Goal: Information Seeking & Learning: Learn about a topic

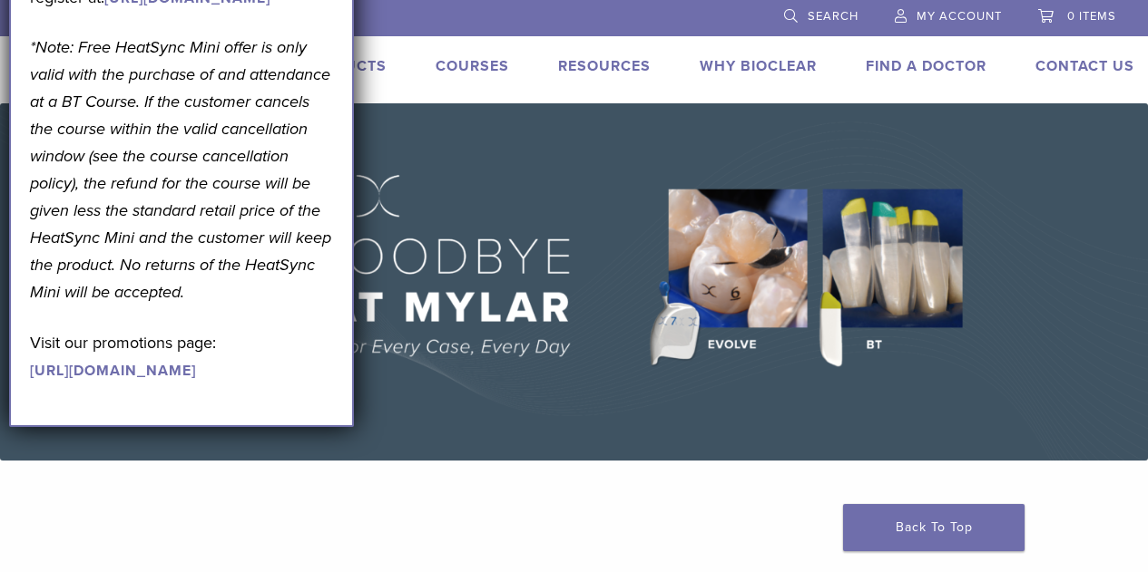
scroll to position [143, 0]
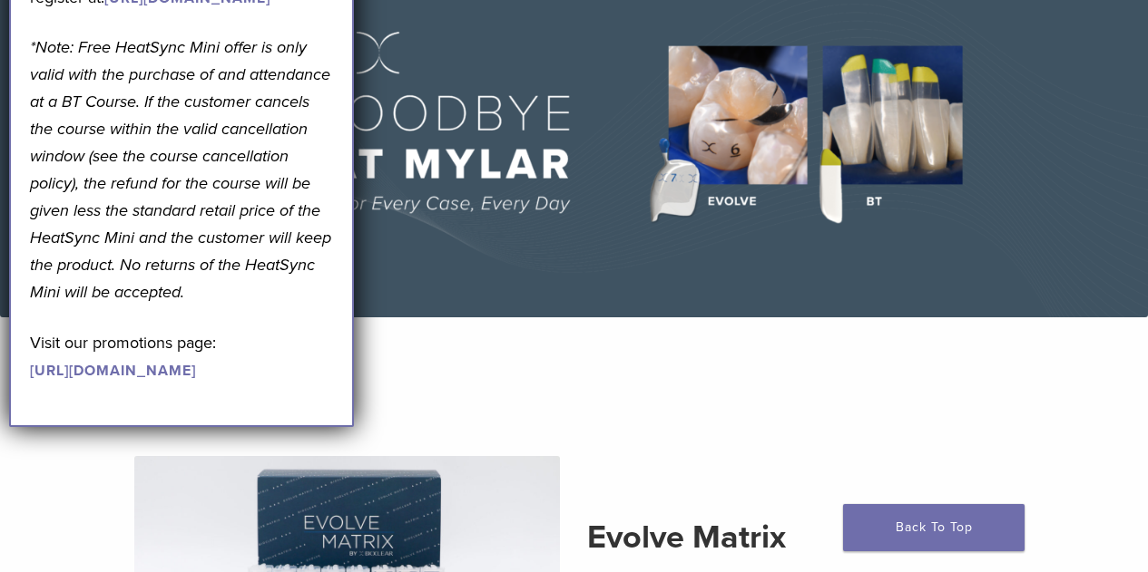
click at [487, 392] on section "Evolve Matrix The Next Evolution in Posterior Matrices Learn More" at bounding box center [573, 566] width 1175 height 452
click at [548, 382] on section "Evolve Matrix The Next Evolution in Posterior Matrices Learn More" at bounding box center [573, 566] width 1175 height 452
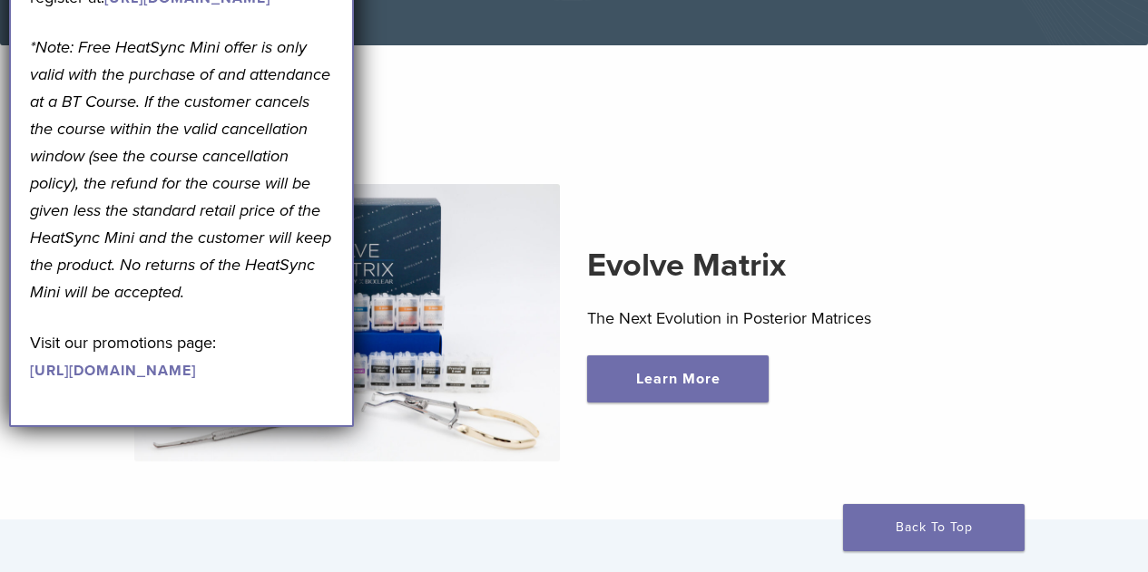
click at [478, 322] on img at bounding box center [347, 323] width 426 height 278
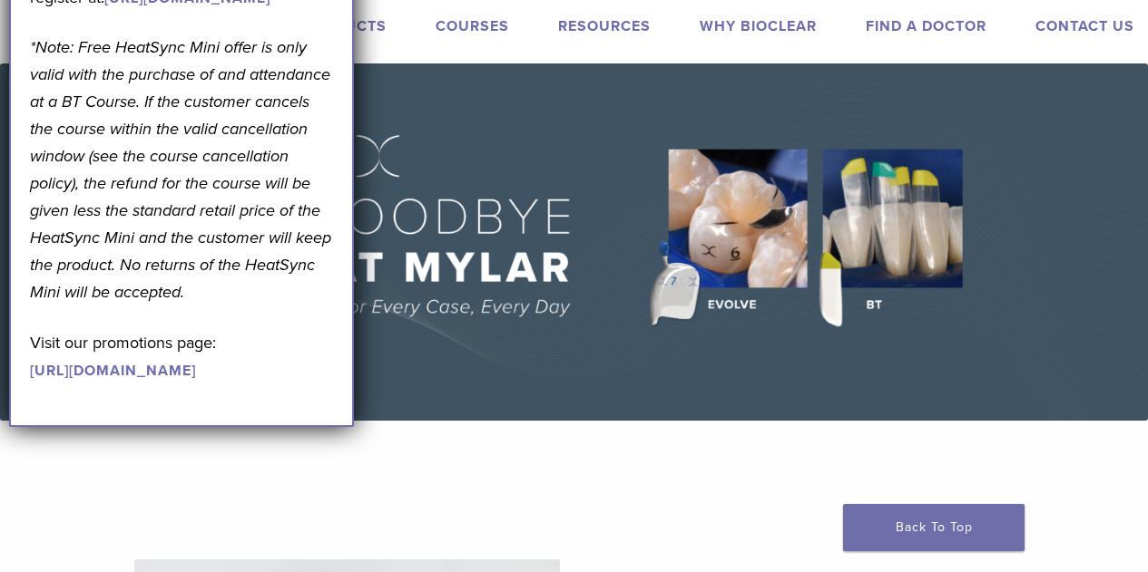
scroll to position [0, 0]
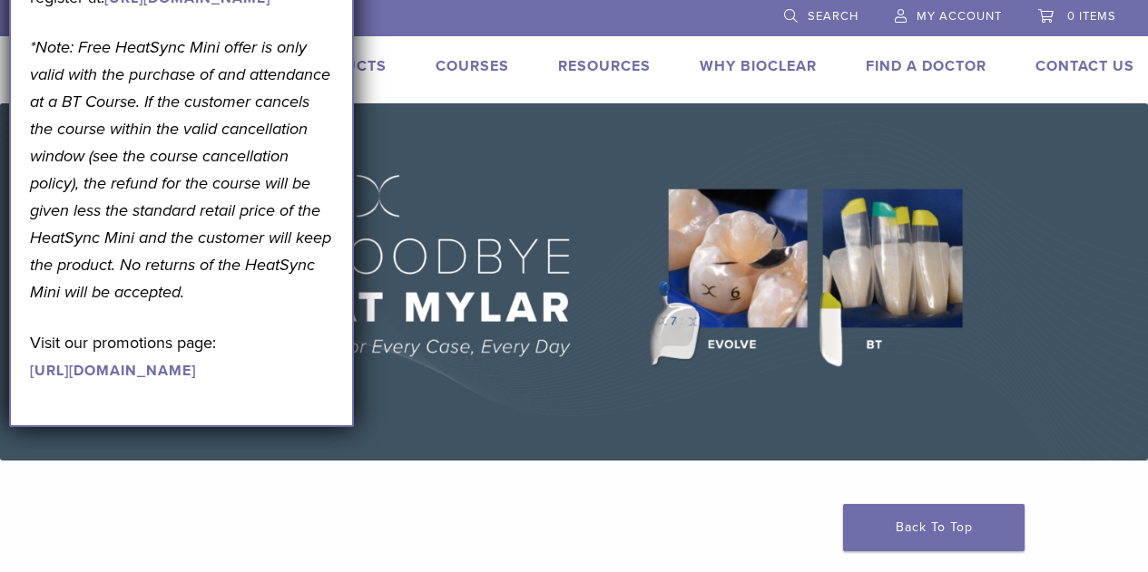
click at [744, 60] on link "Why Bioclear" at bounding box center [757, 66] width 117 height 18
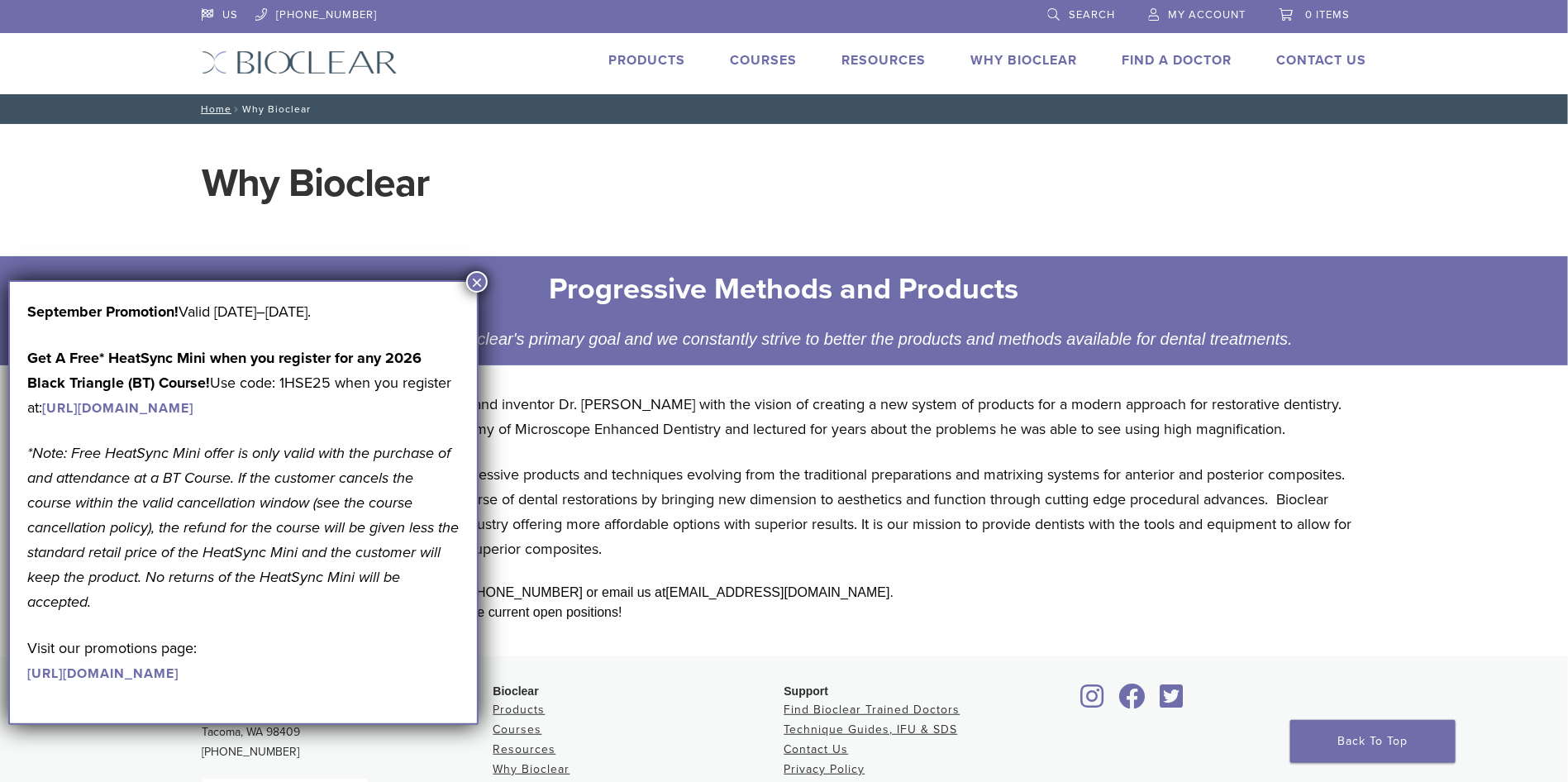
drag, startPoint x: 936, startPoint y: 2, endPoint x: 471, endPoint y: 278, distance: 540.7
click at [471, 278] on button "×" at bounding box center [477, 283] width 22 height 22
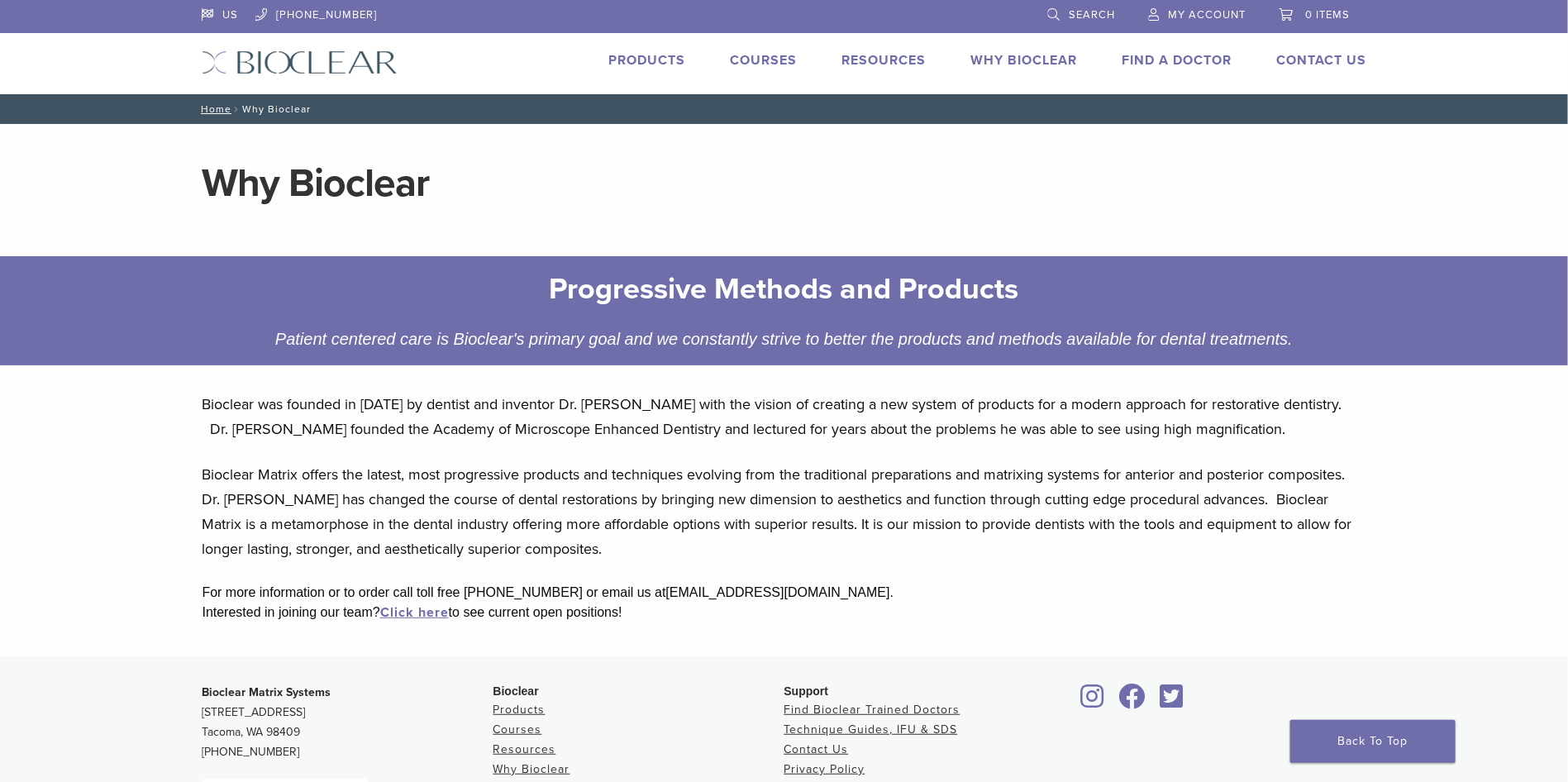
click at [647, 56] on link "Products" at bounding box center [648, 60] width 77 height 16
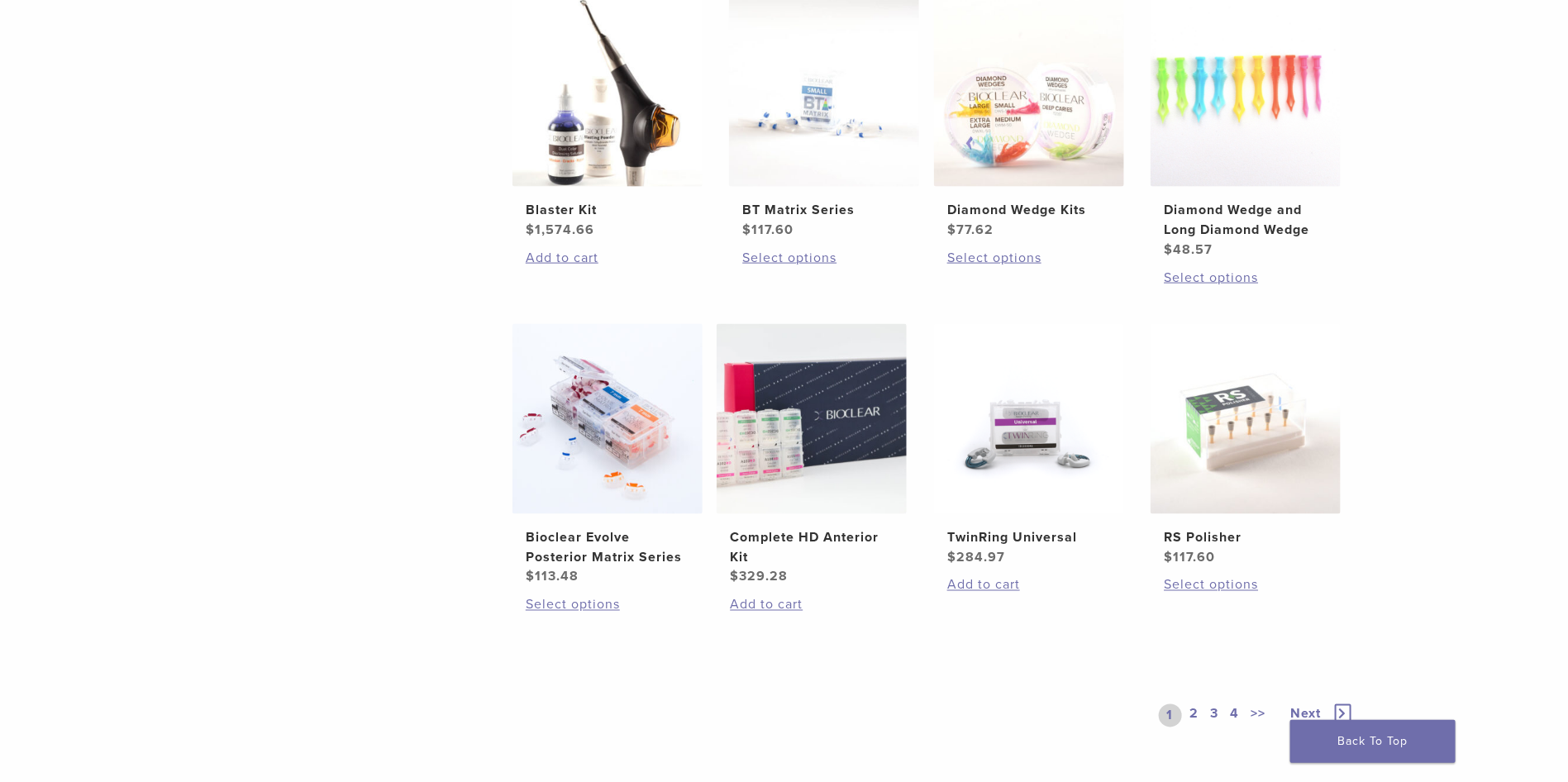
scroll to position [1116, 0]
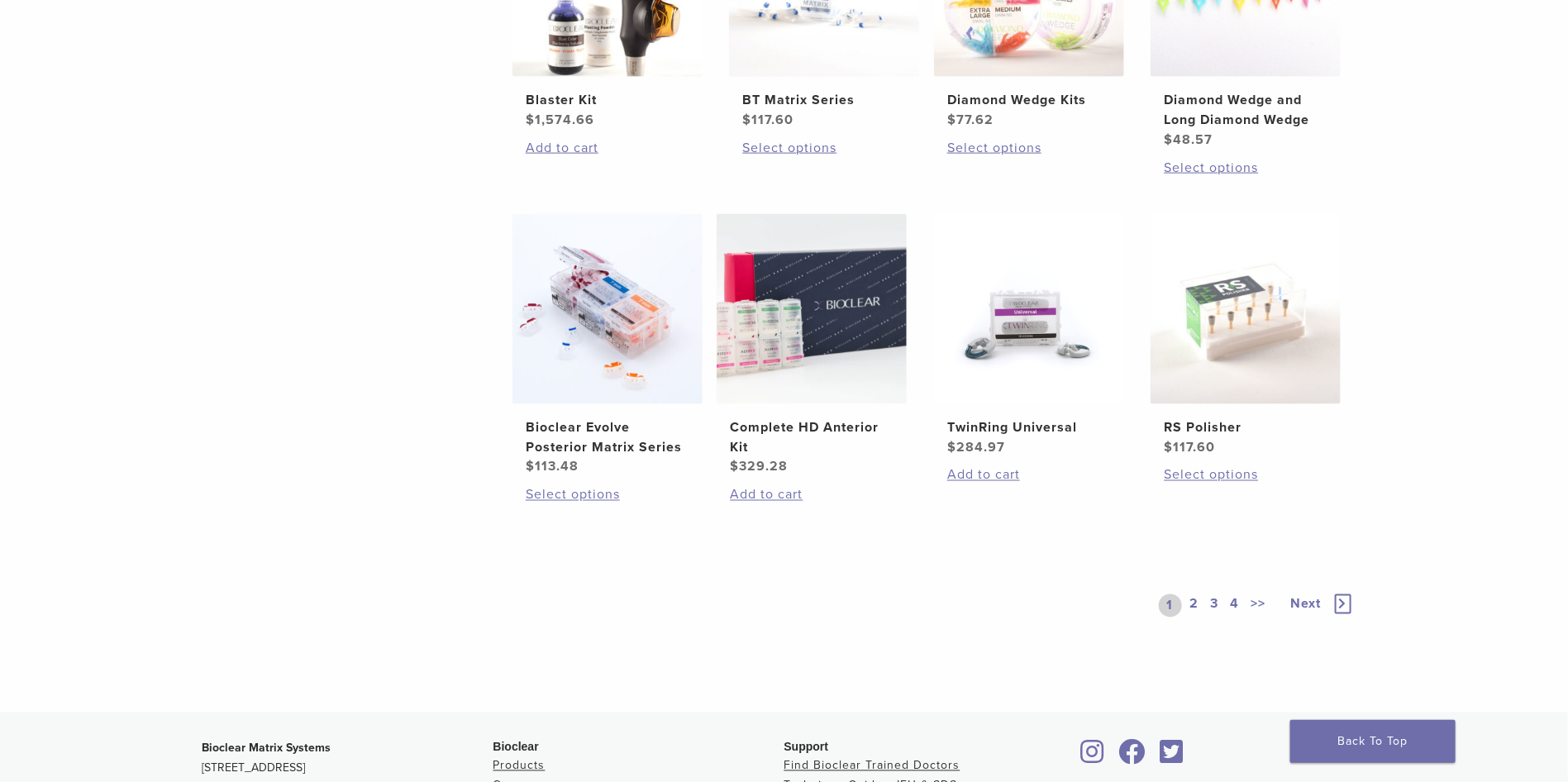
click at [1040, 427] on h2 "TwinRing Universal" at bounding box center [1030, 427] width 164 height 20
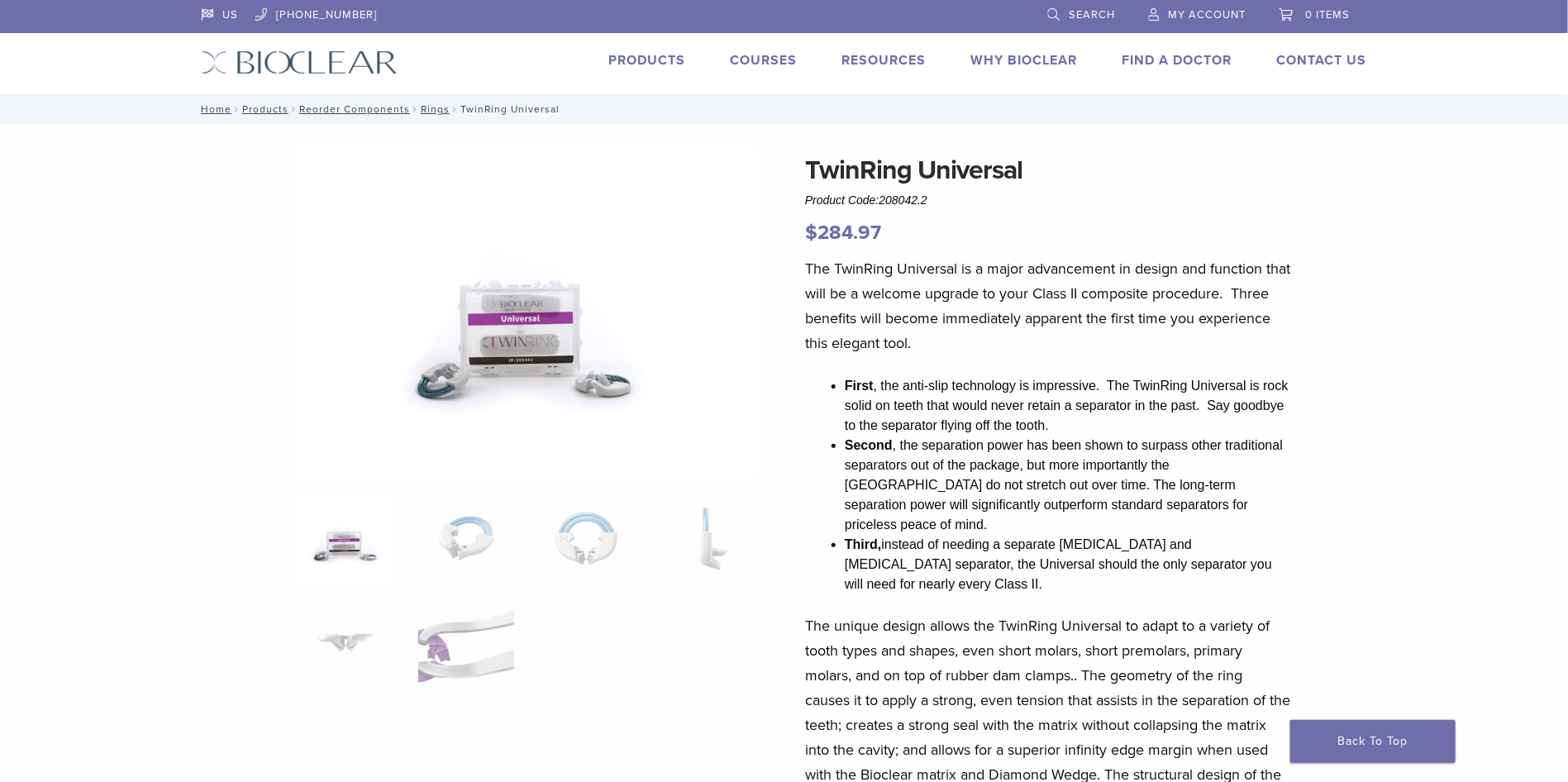
click at [539, 329] on img at bounding box center [526, 313] width 456 height 325
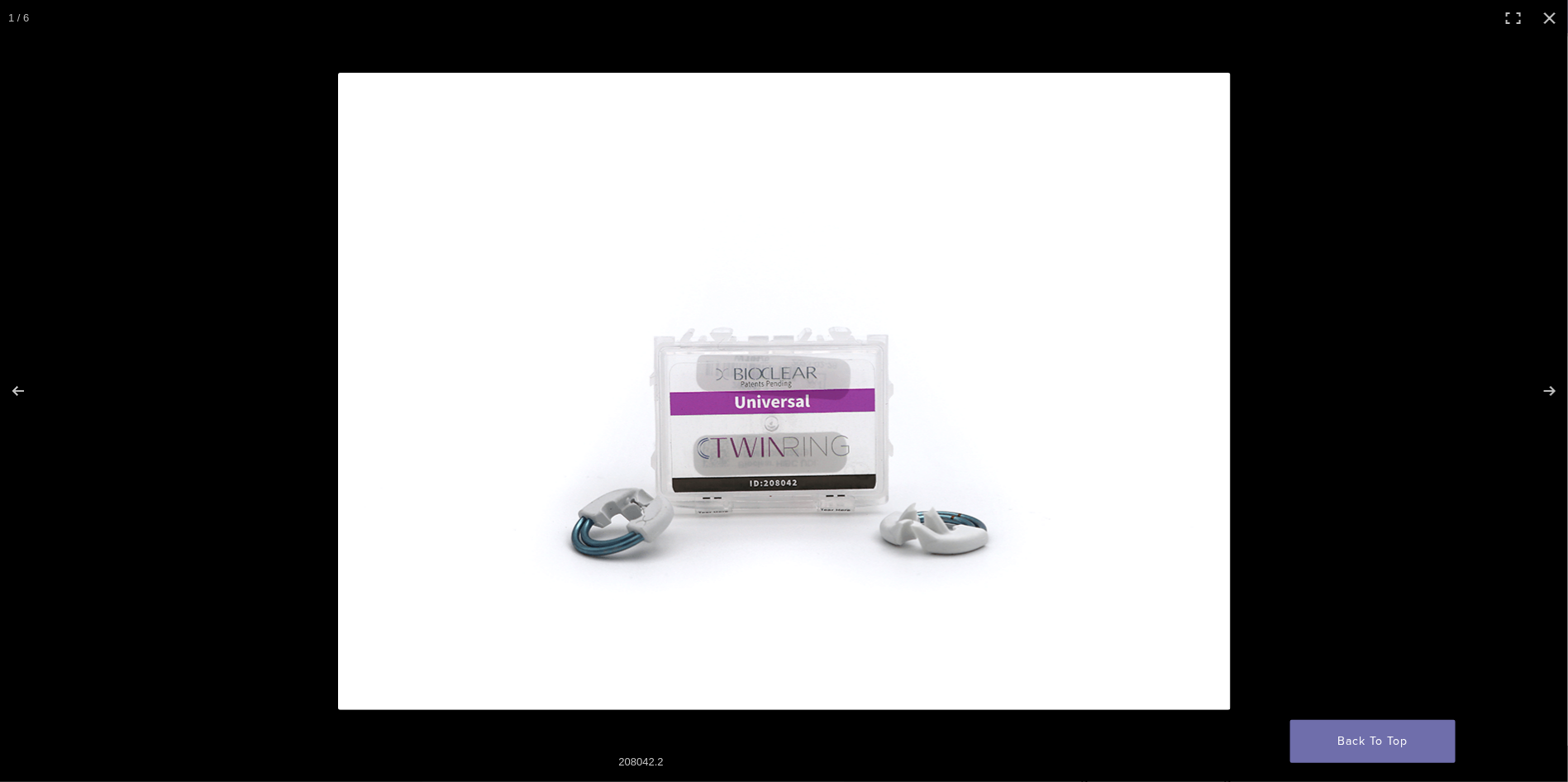
click at [1550, 14] on button "Close (Esc)" at bounding box center [1550, 18] width 36 height 36
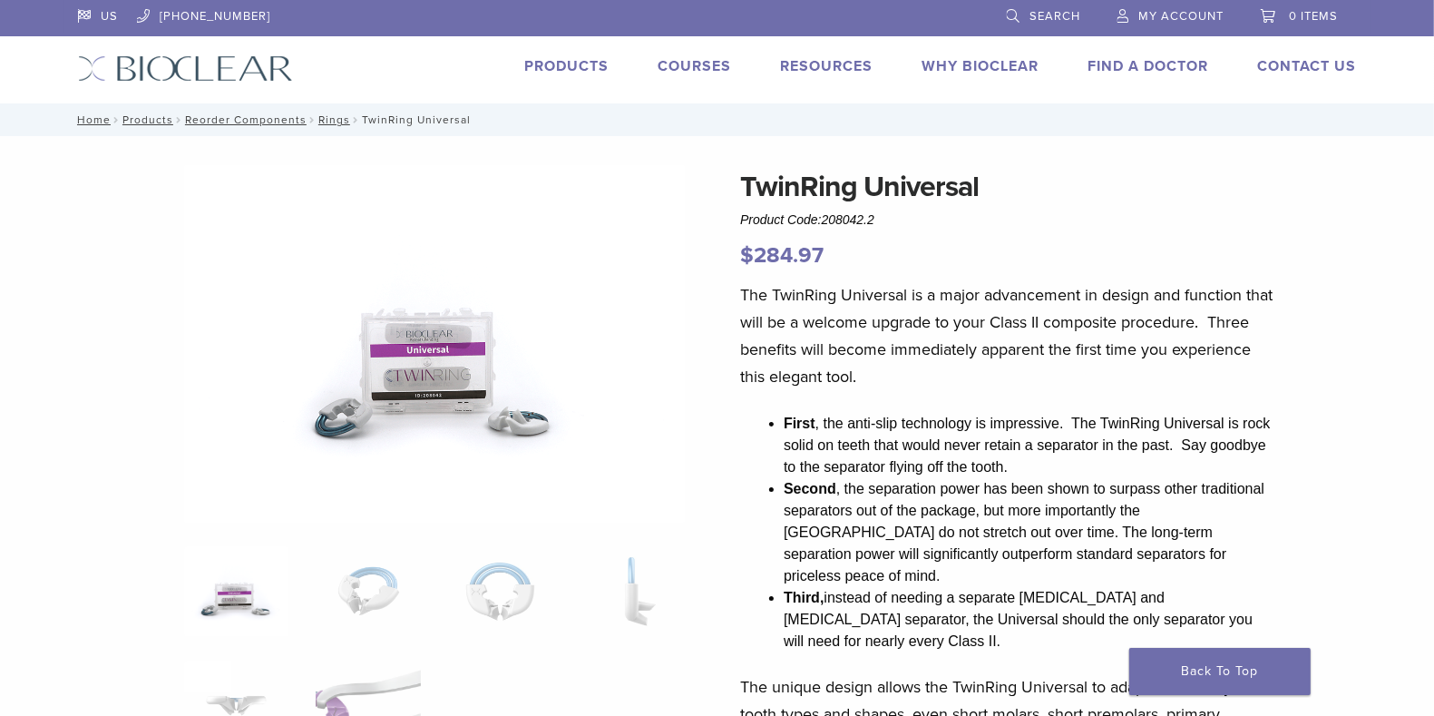
drag, startPoint x: 1626, startPoint y: 0, endPoint x: 658, endPoint y: 487, distance: 1084.4
click at [658, 487] on img at bounding box center [434, 343] width 501 height 357
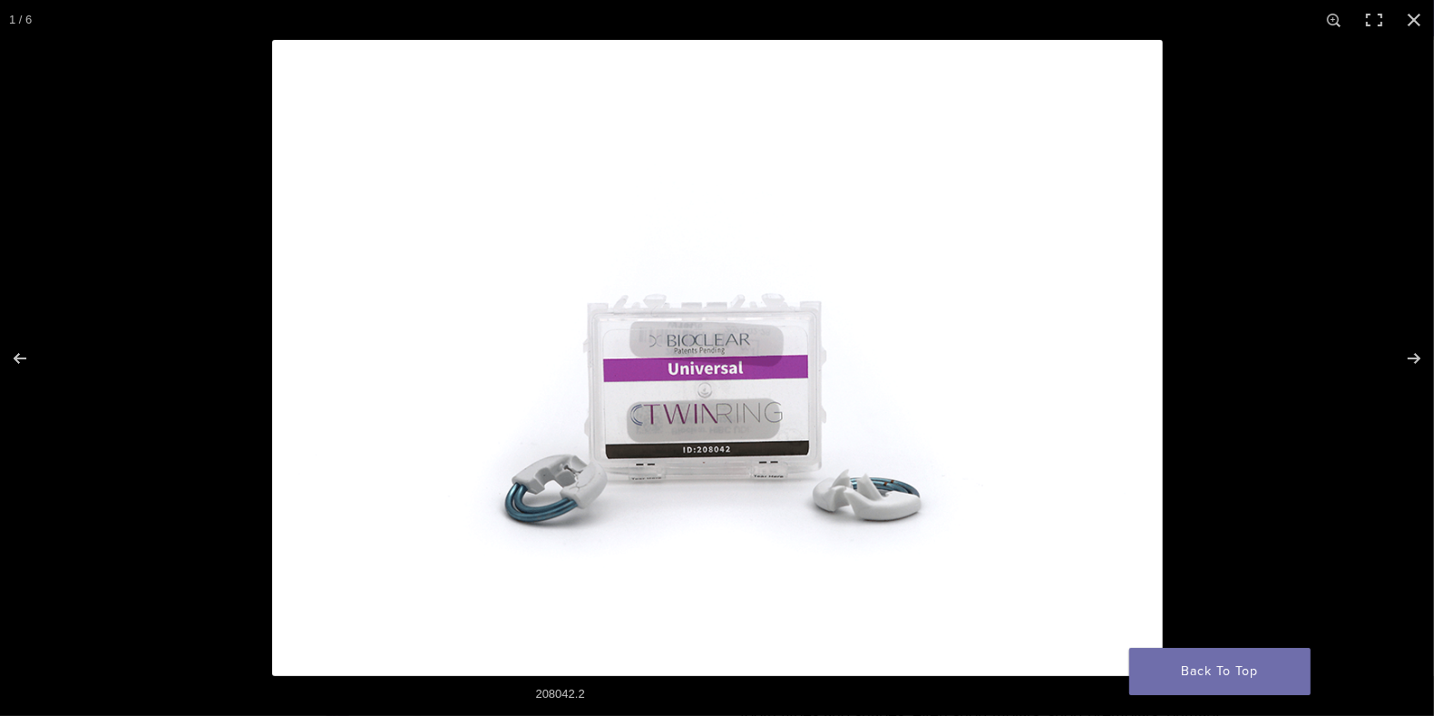
click at [1412, 18] on button "Close (Esc)" at bounding box center [1414, 20] width 40 height 40
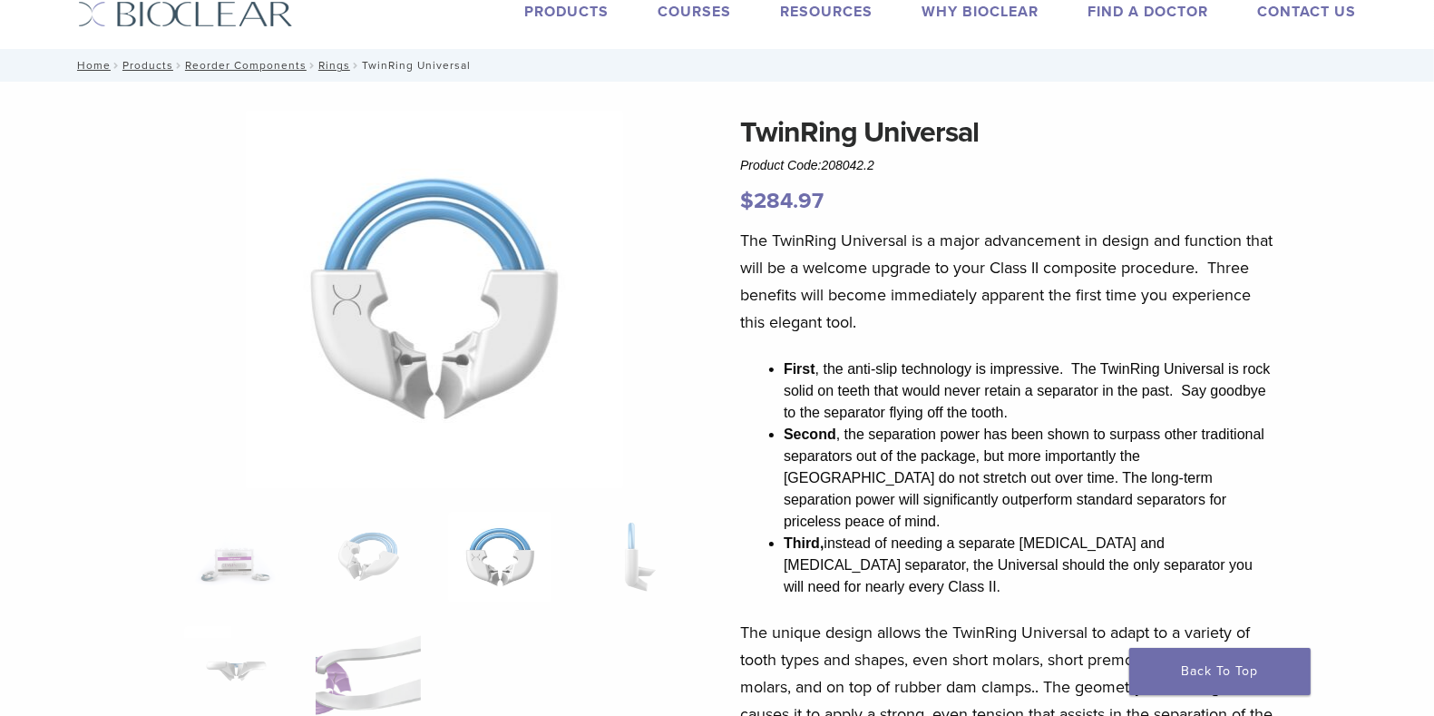
scroll to position [59, 0]
